Goal: Task Accomplishment & Management: Manage account settings

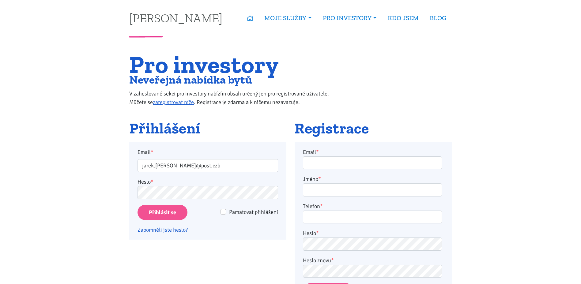
type input "[EMAIL_ADDRESS][PERSON_NAME][DOMAIN_NAME]"
click at [137, 205] on input "Přihlásit se" at bounding box center [162, 213] width 50 height 16
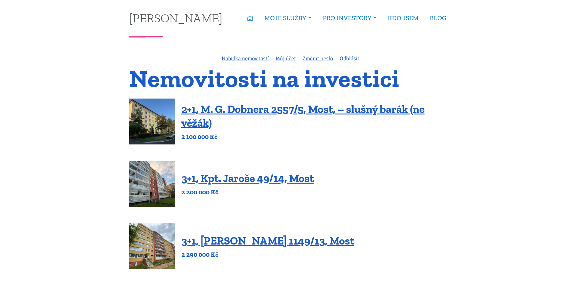
click at [345, 59] on link "Odhlásit" at bounding box center [350, 58] width 20 height 7
